Goal: Information Seeking & Learning: Understand process/instructions

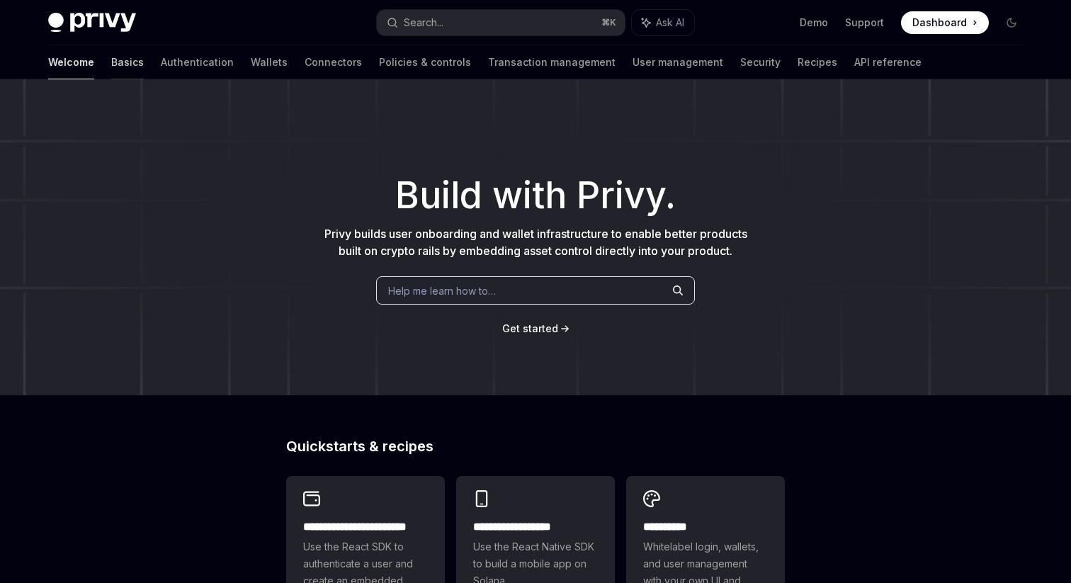
click at [111, 66] on link "Basics" at bounding box center [127, 62] width 33 height 34
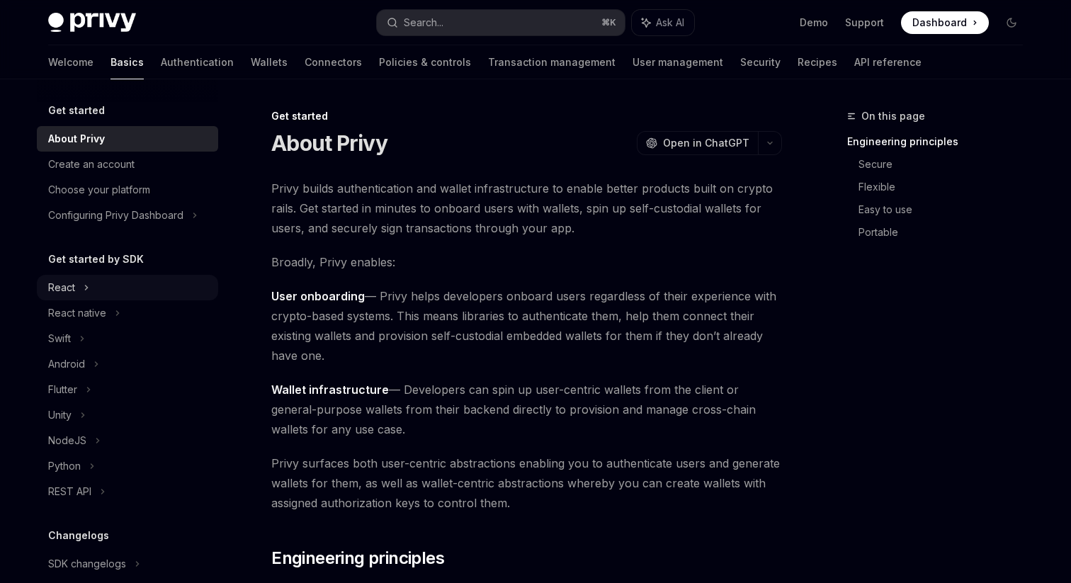
click at [87, 288] on icon at bounding box center [87, 287] width 6 height 17
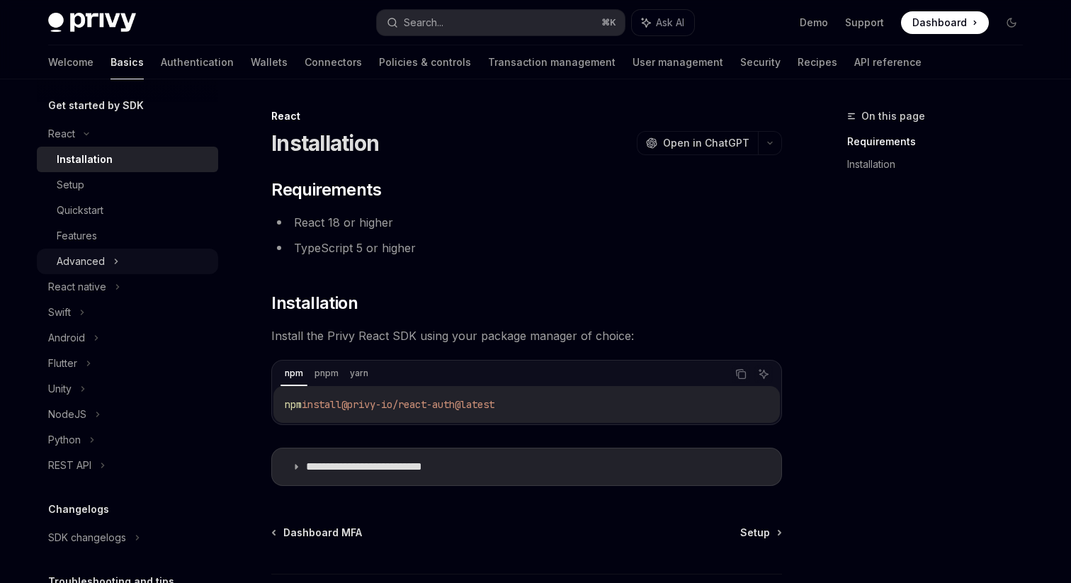
scroll to position [177, 0]
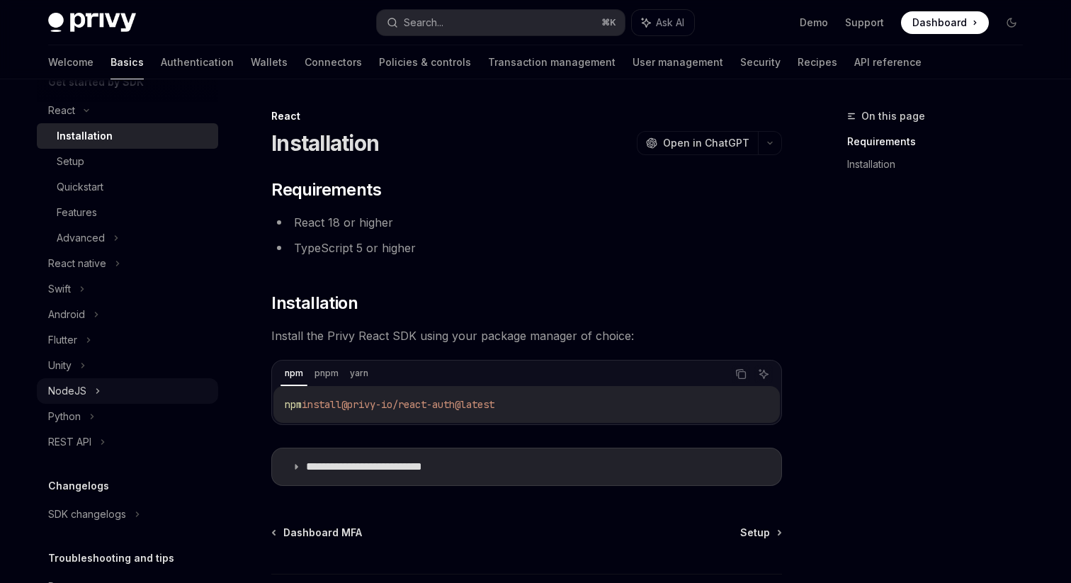
click at [97, 396] on icon at bounding box center [98, 390] width 6 height 17
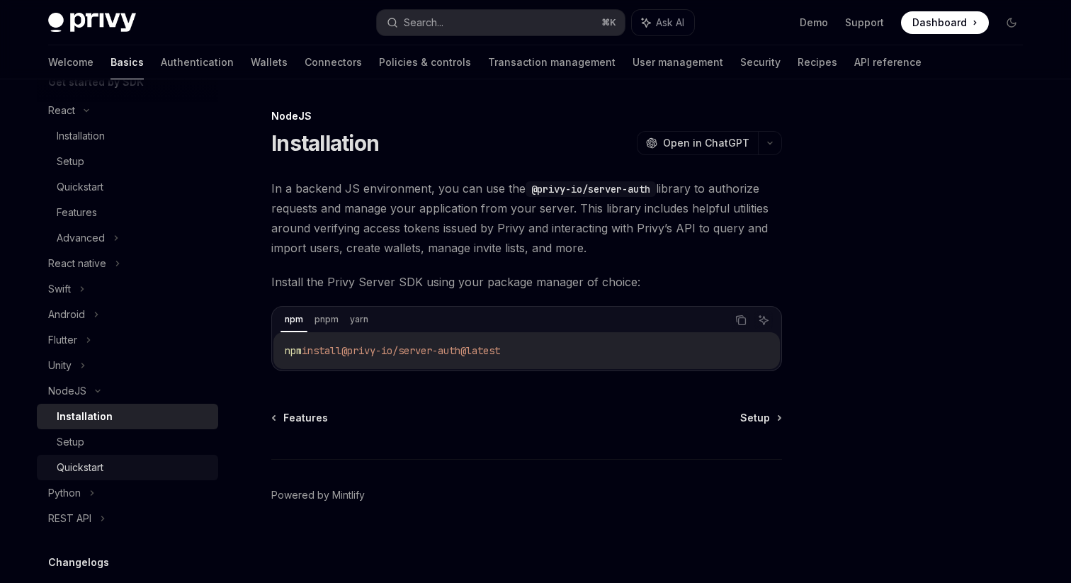
click at [92, 463] on div "Quickstart" at bounding box center [80, 467] width 47 height 17
type textarea "*"
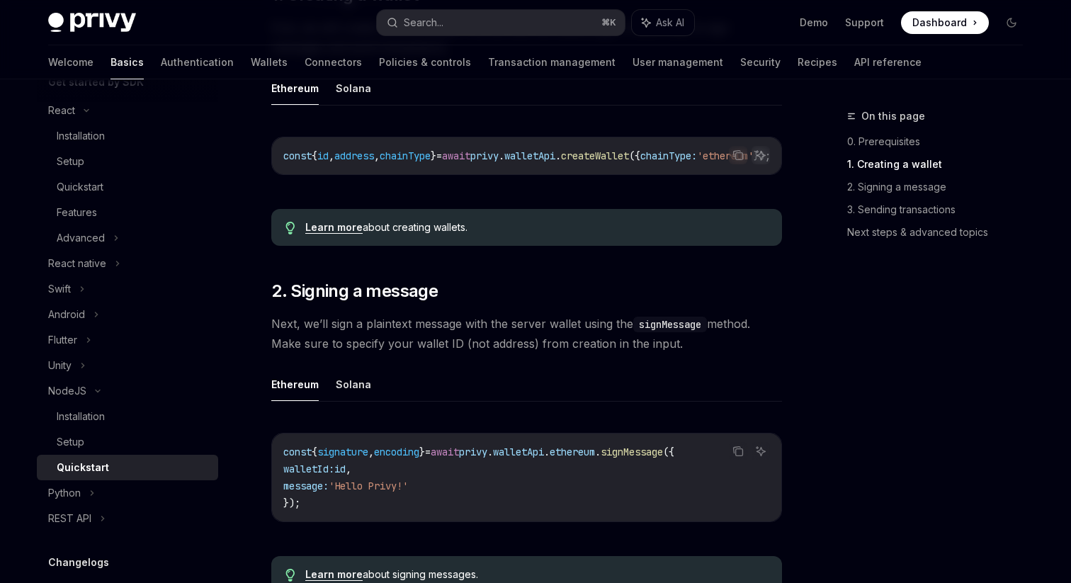
scroll to position [0, 89]
